Goal: Find specific page/section: Find specific page/section

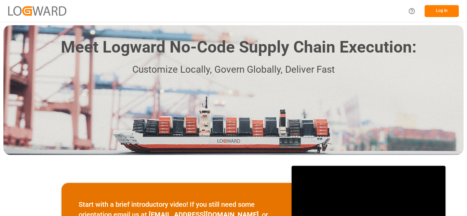
click at [447, 8] on button "Log In" at bounding box center [442, 11] width 34 height 12
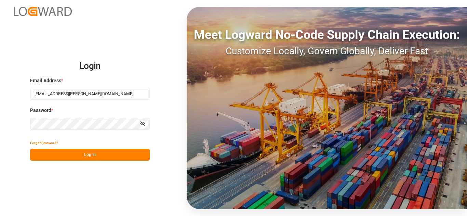
click at [113, 157] on button "Log In" at bounding box center [90, 155] width 120 height 12
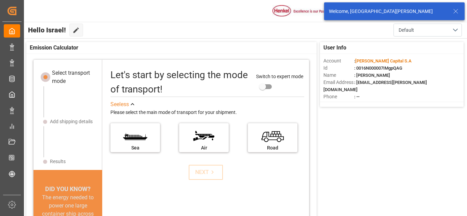
click at [458, 11] on icon at bounding box center [456, 11] width 8 height 8
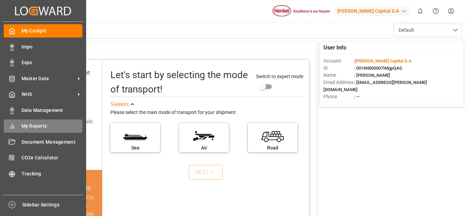
click at [38, 122] on div "My Reports My Reports" at bounding box center [43, 126] width 79 height 13
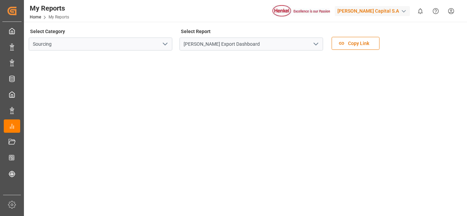
click at [318, 47] on icon "open menu" at bounding box center [316, 44] width 8 height 8
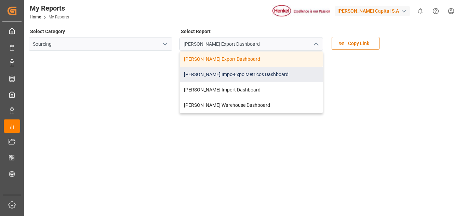
click at [247, 74] on div "[PERSON_NAME] Impo-Expo Metricos Dashboard" at bounding box center [251, 74] width 143 height 15
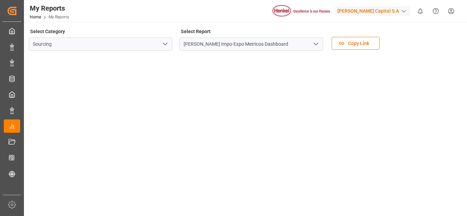
click at [317, 44] on polyline "open menu" at bounding box center [316, 44] width 4 height 2
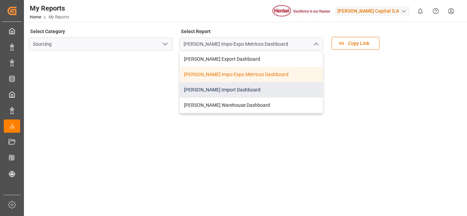
click at [255, 86] on div "[PERSON_NAME] Import Dashboard" at bounding box center [251, 89] width 143 height 15
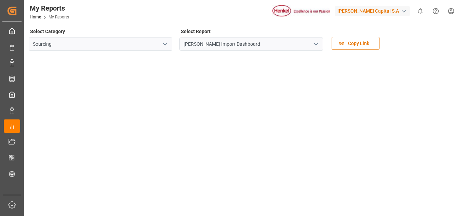
click at [167, 48] on icon "open menu" at bounding box center [165, 44] width 8 height 8
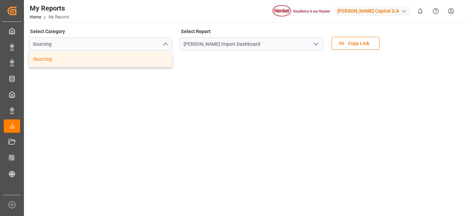
click at [167, 48] on icon "close menu" at bounding box center [165, 44] width 8 height 8
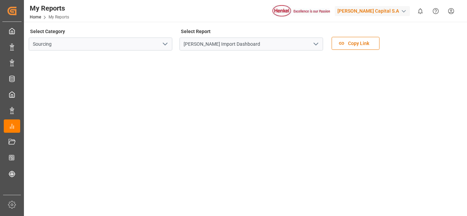
click at [318, 43] on polyline "open menu" at bounding box center [316, 44] width 4 height 2
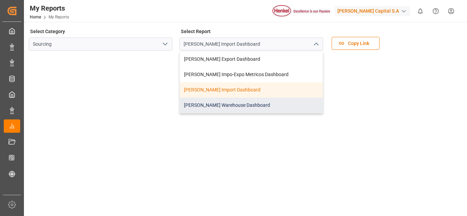
click at [240, 103] on div "[PERSON_NAME] Warehouse Dashboard" at bounding box center [251, 105] width 143 height 15
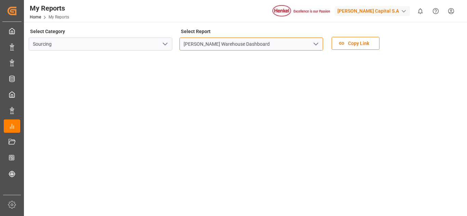
click at [267, 42] on input "[PERSON_NAME] Warehouse Dashboard" at bounding box center [252, 44] width 144 height 13
click at [315, 40] on button "open menu" at bounding box center [315, 44] width 10 height 11
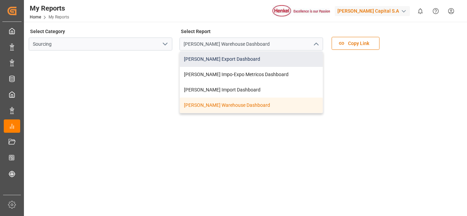
click at [253, 64] on div "[PERSON_NAME] Export Dashboard" at bounding box center [251, 59] width 143 height 15
